Goal: Information Seeking & Learning: Learn about a topic

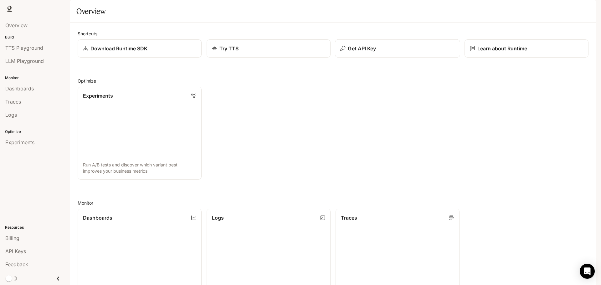
click at [372, 52] on p "Get API Key" at bounding box center [362, 49] width 28 height 8
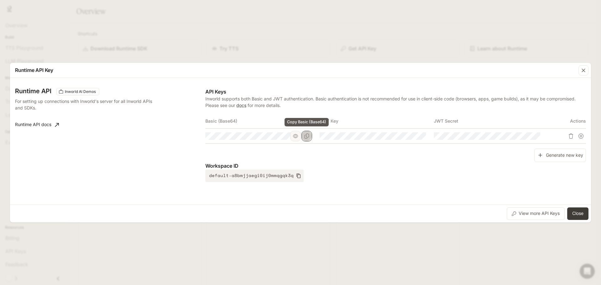
click at [307, 137] on icon "Copy Basic (Base64)" at bounding box center [306, 136] width 5 height 5
click at [464, 255] on div "Runtime API Key Runtime API Inworld AI Demos For setting up connections with In…" at bounding box center [300, 142] width 601 height 285
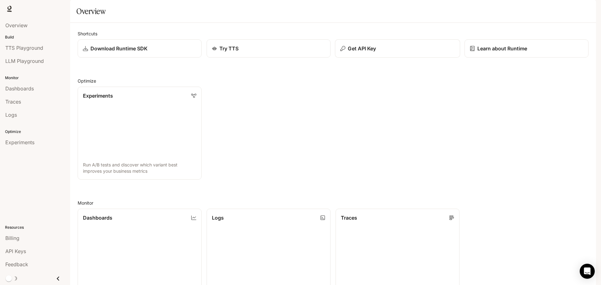
click at [379, 52] on div "Get API Key" at bounding box center [397, 49] width 115 height 8
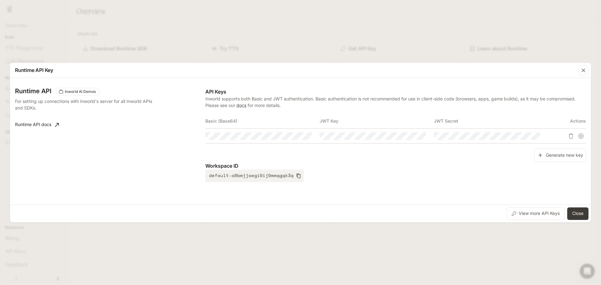
click at [569, 157] on button "Generate new key" at bounding box center [560, 155] width 52 height 13
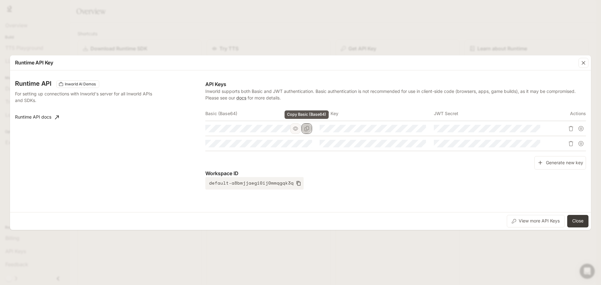
click at [308, 127] on icon "Copy Basic (Base64)" at bounding box center [306, 128] width 5 height 5
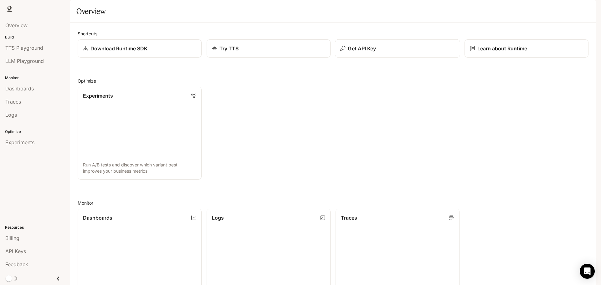
click at [400, 58] on button "Get API Key" at bounding box center [397, 48] width 125 height 18
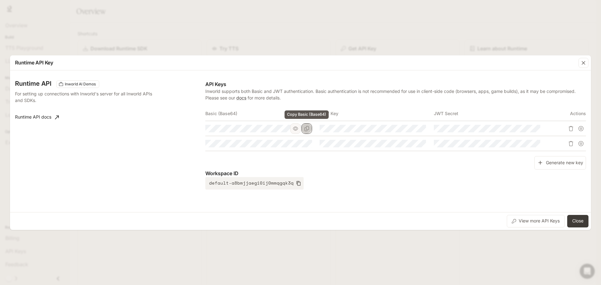
click at [308, 128] on icon "Copy Basic (Base64)" at bounding box center [306, 128] width 5 height 5
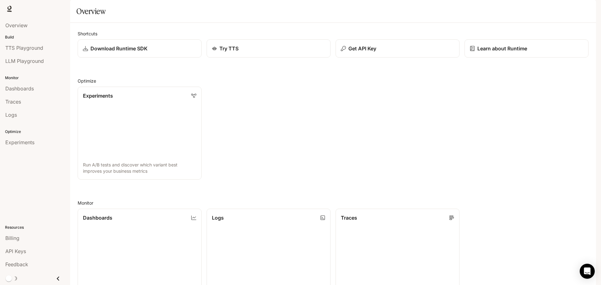
click at [562, 8] on span "Documentation" at bounding box center [559, 9] width 31 height 8
